Goal: Find specific page/section: Find specific page/section

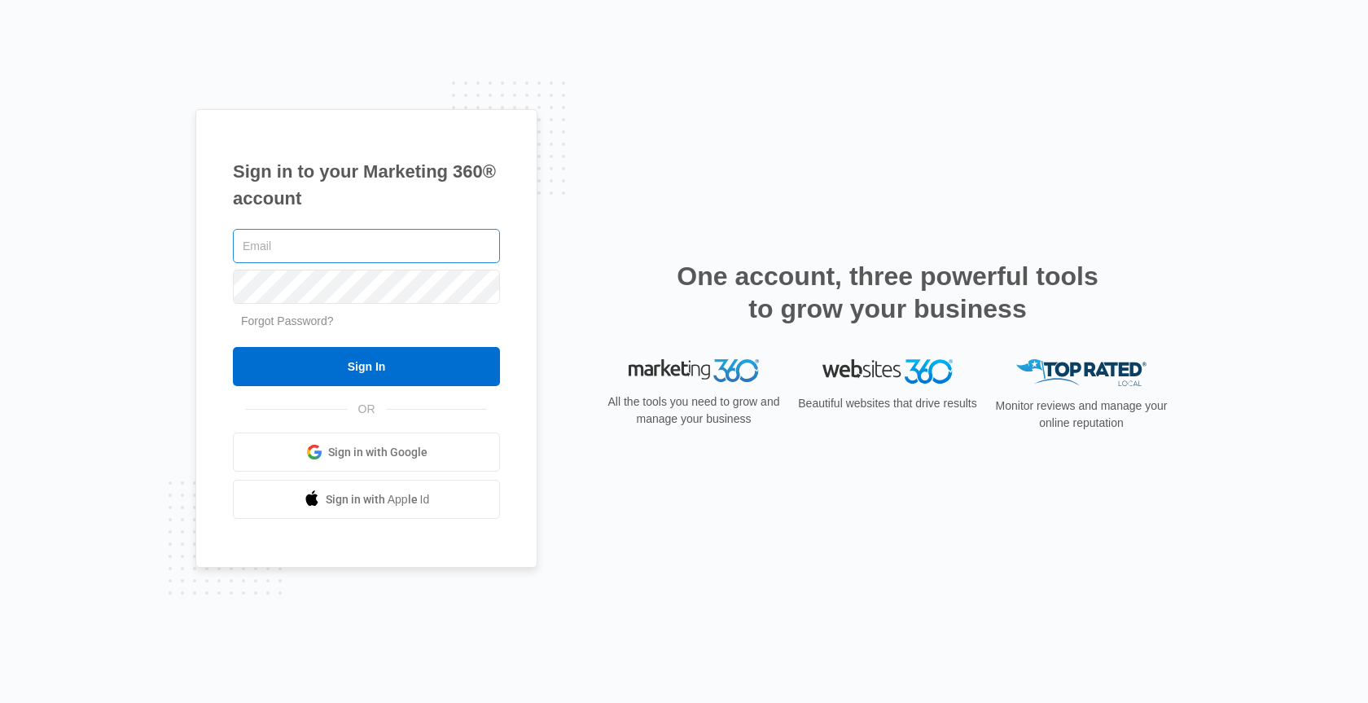
click at [291, 247] on input "text" at bounding box center [366, 246] width 267 height 34
type input "[PERSON_NAME][EMAIL_ADDRESS][PERSON_NAME][DOMAIN_NAME]"
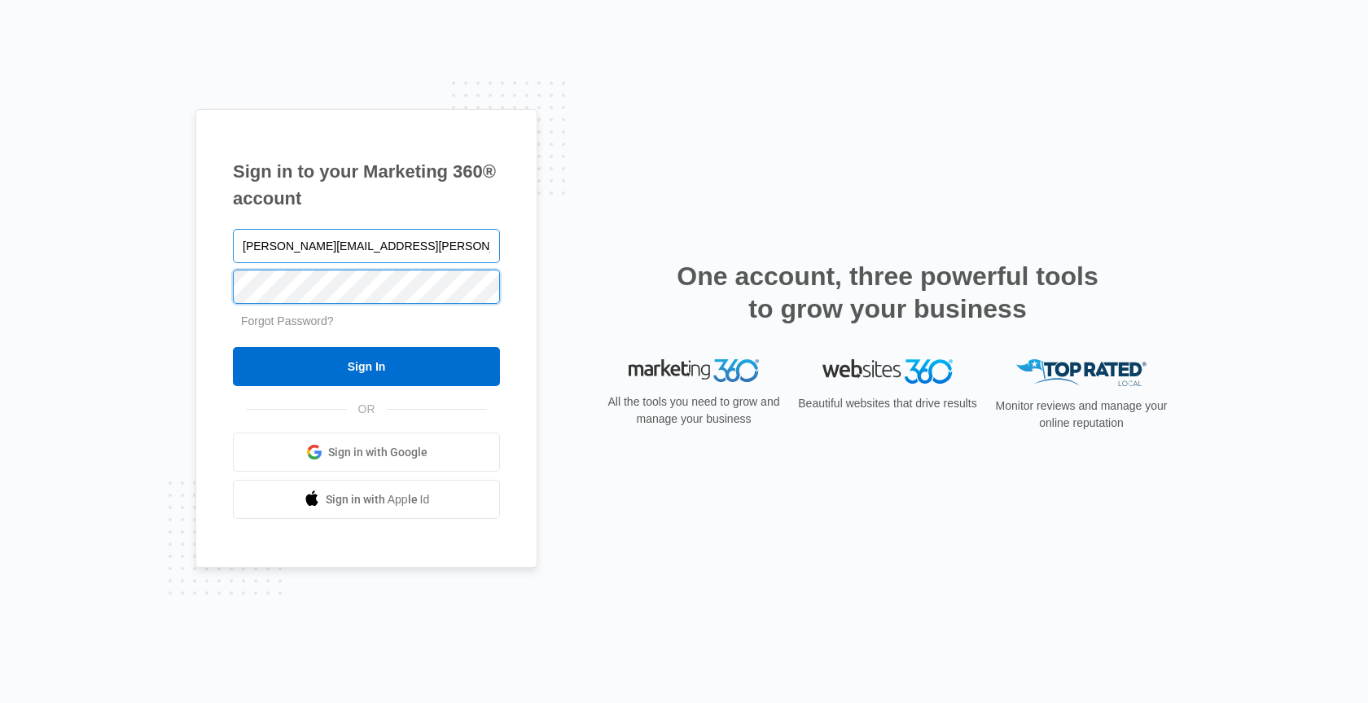
click at [233, 347] on input "Sign In" at bounding box center [366, 366] width 267 height 39
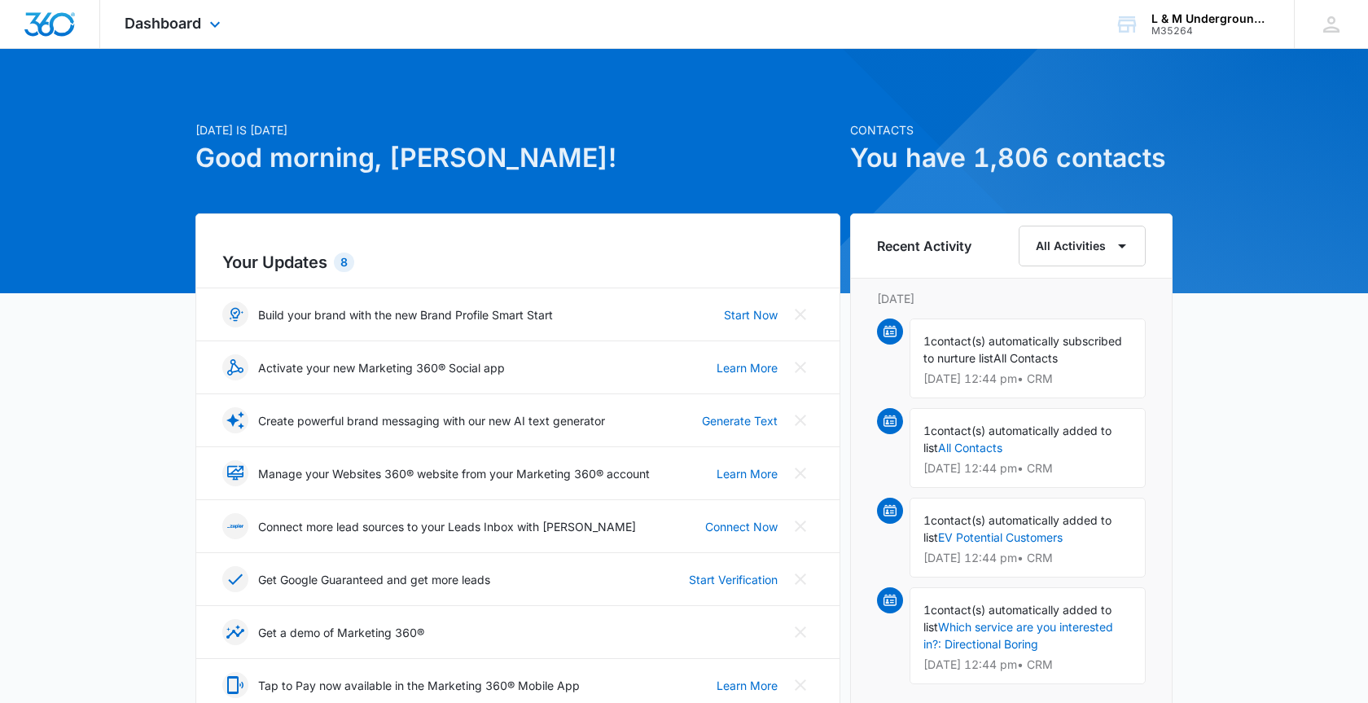
click at [198, 32] on div "Dashboard Apps Reputation Websites Forms CRM Email Social Shop Payments POS Con…" at bounding box center [174, 24] width 149 height 48
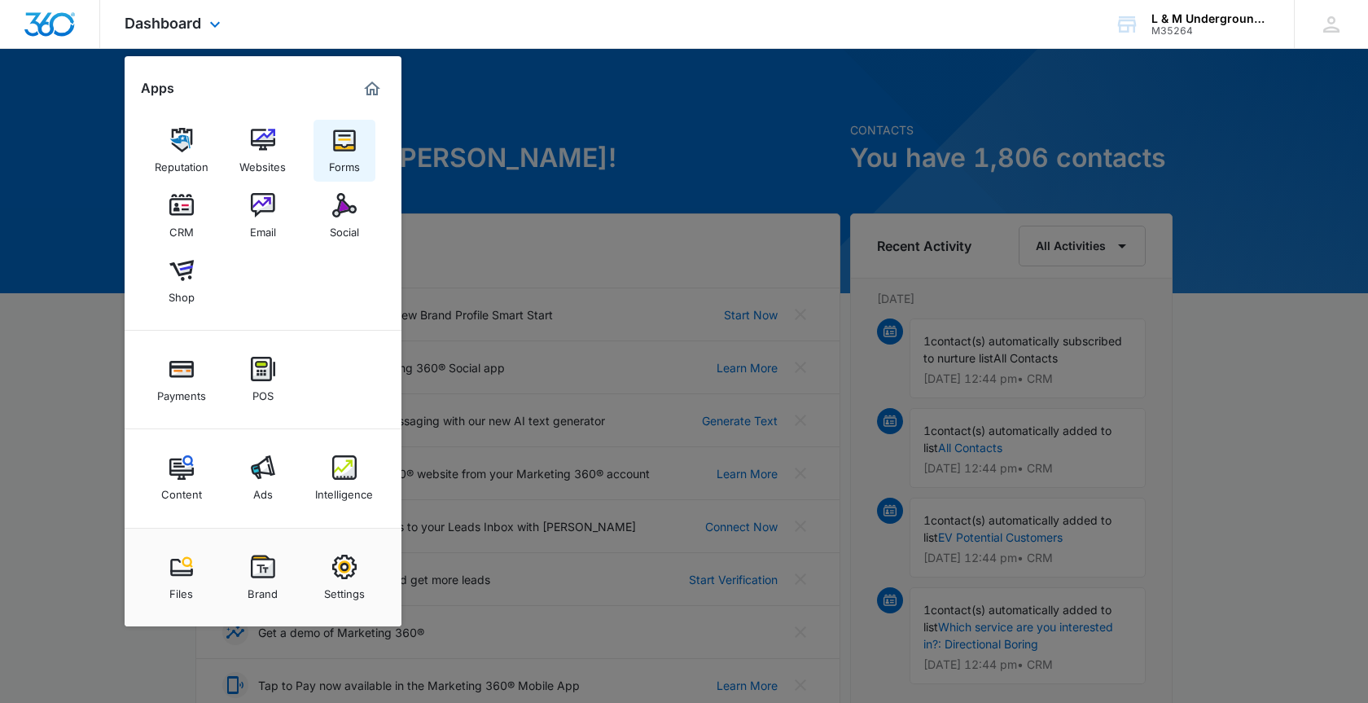
click at [332, 170] on div "Forms" at bounding box center [344, 162] width 31 height 21
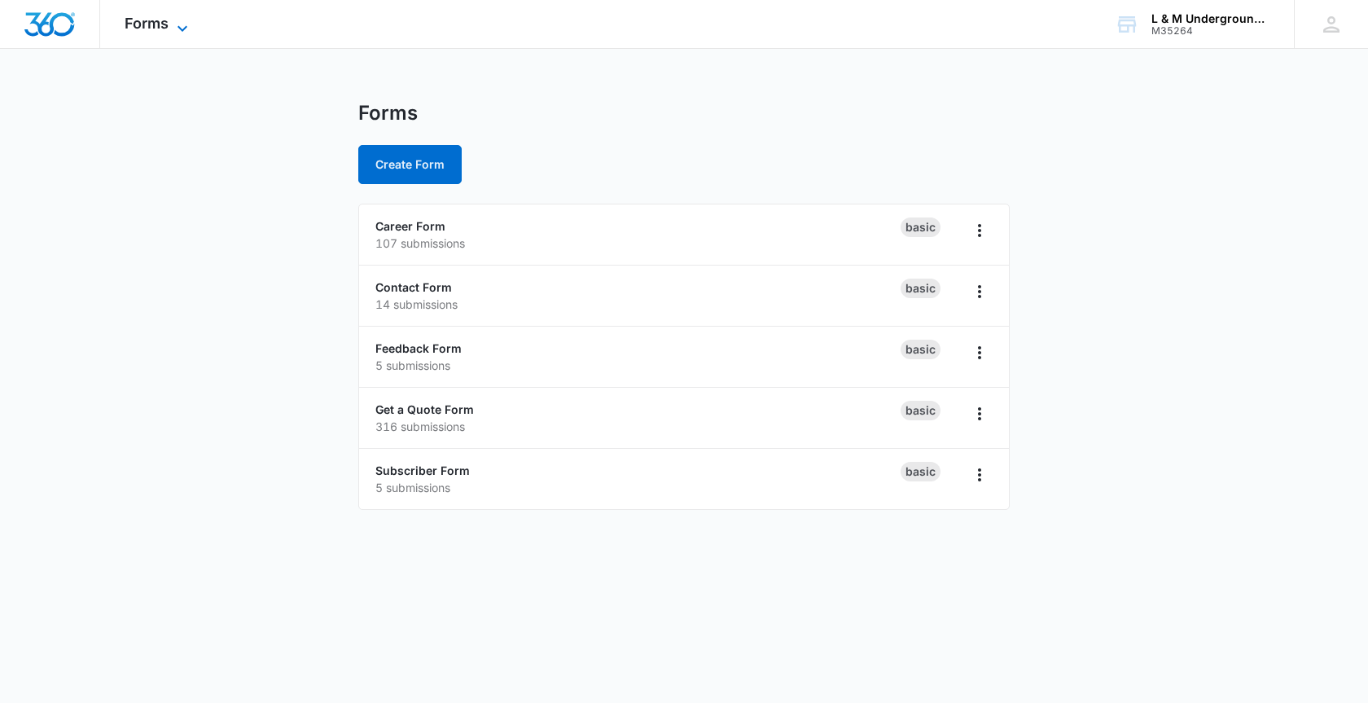
click at [151, 31] on span "Forms" at bounding box center [147, 23] width 44 height 17
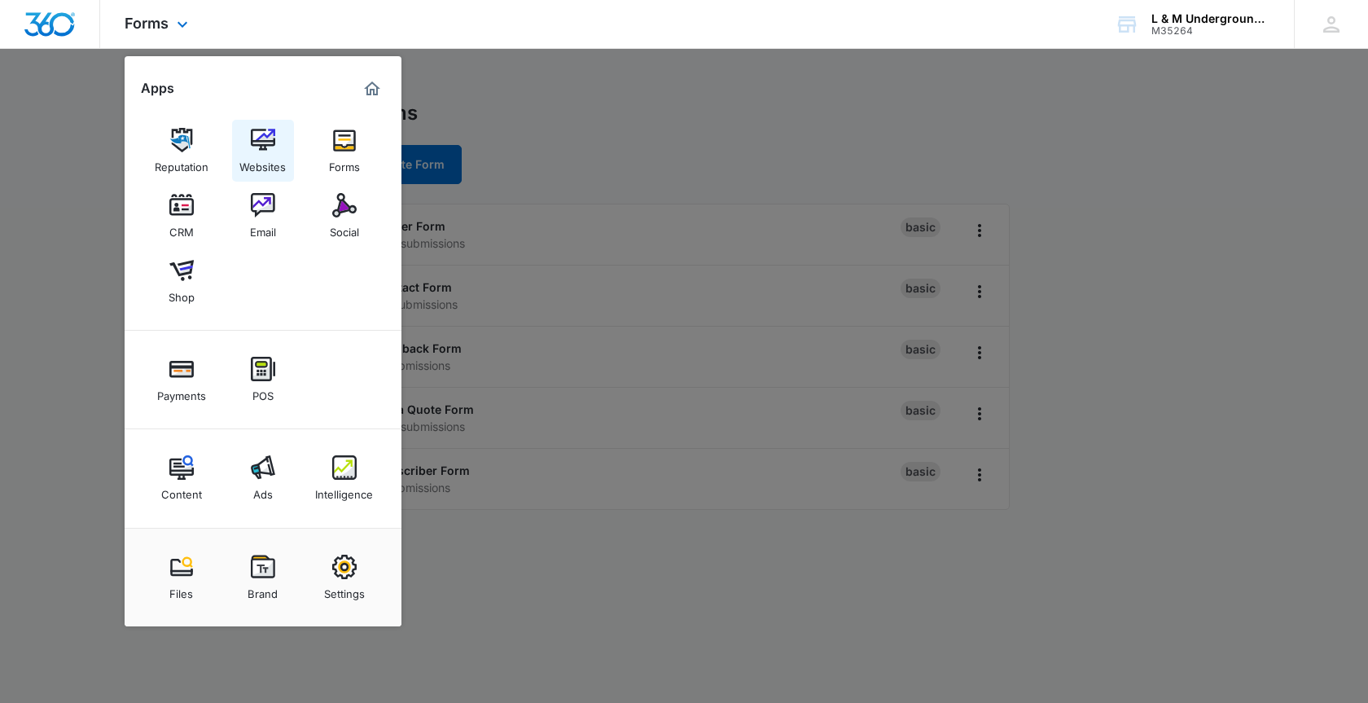
click at [248, 154] on div "Websites" at bounding box center [262, 162] width 46 height 21
